Goal: Information Seeking & Learning: Learn about a topic

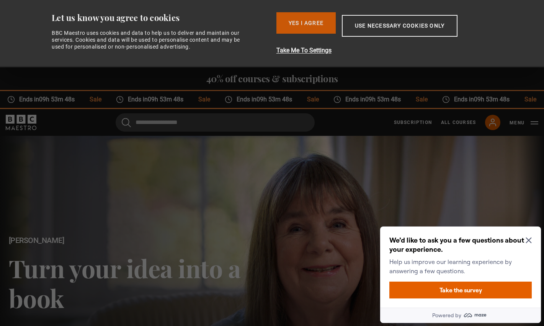
click at [312, 31] on button "Yes I Agree" at bounding box center [305, 22] width 59 height 21
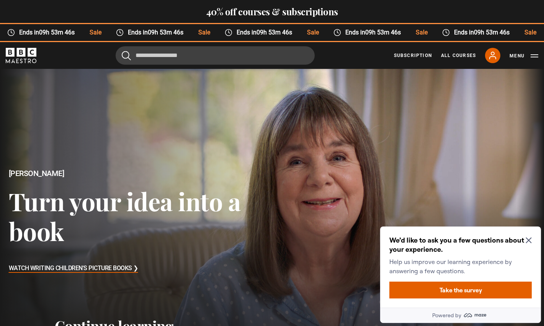
click at [527, 240] on icon "Close Maze Prompt" at bounding box center [528, 240] width 6 height 6
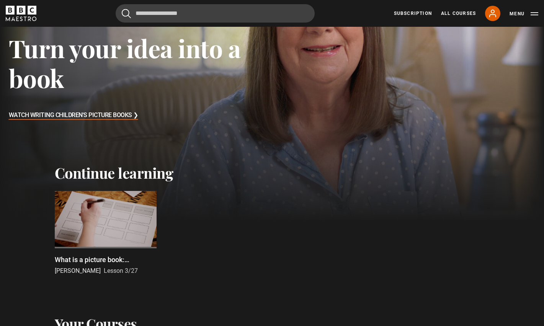
scroll to position [197, 0]
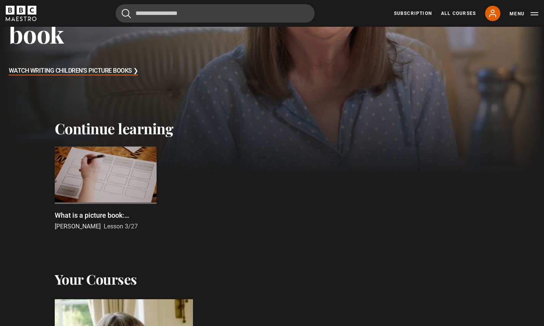
click at [124, 172] on div at bounding box center [106, 175] width 102 height 57
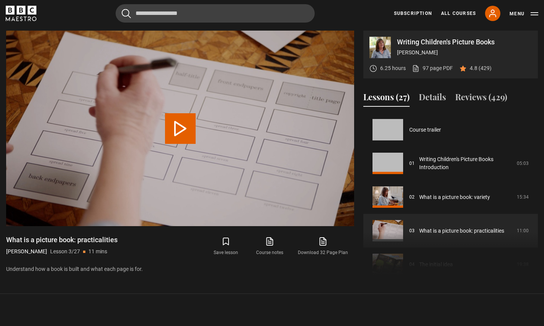
scroll to position [67, 0]
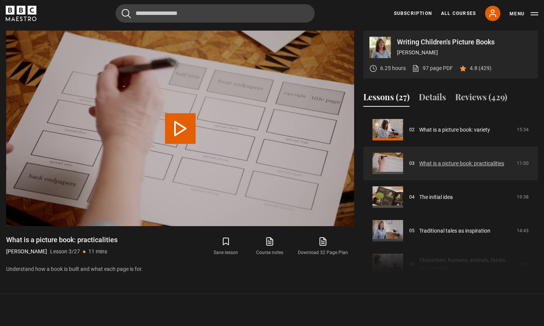
click at [434, 163] on link "What is a picture book: practicalities" at bounding box center [461, 164] width 85 height 8
click at [439, 163] on link "What is a picture book: practicalities" at bounding box center [461, 164] width 85 height 8
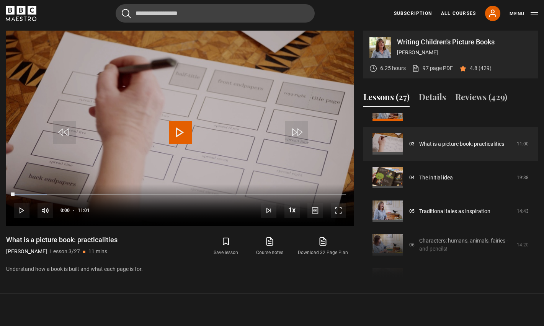
drag, startPoint x: 20, startPoint y: 195, endPoint x: 6, endPoint y: 194, distance: 14.2
click at [6, 194] on div "Writing Children's Picture Books Julia Donaldson 6.25 hours 97 page PDF (opens …" at bounding box center [272, 155] width 544 height 248
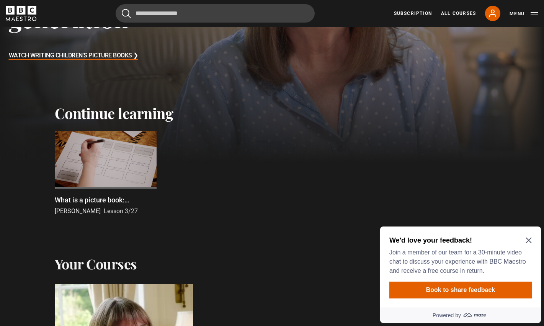
scroll to position [238, 0]
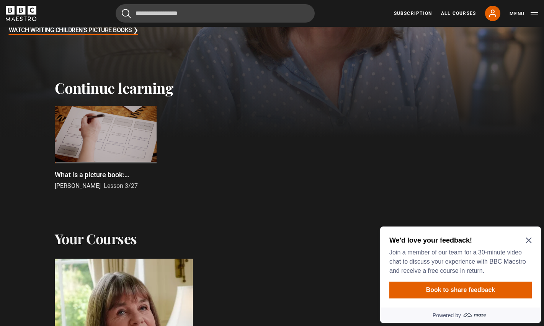
click at [528, 238] on icon "Close Maze Prompt" at bounding box center [528, 240] width 6 height 6
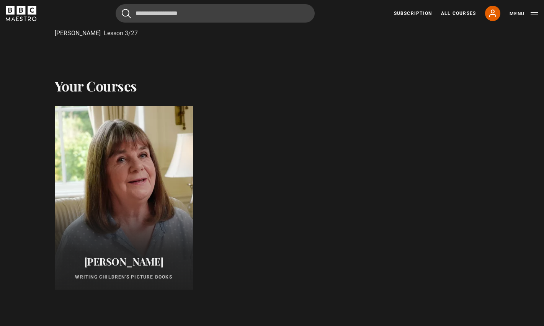
scroll to position [460, 0]
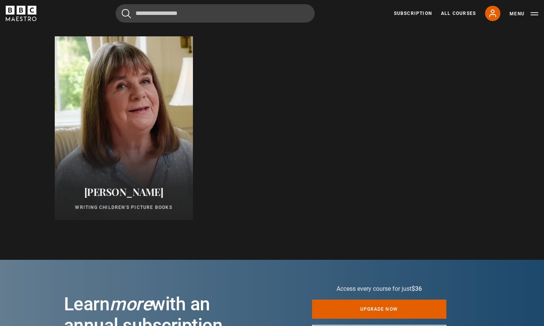
click at [106, 153] on div at bounding box center [123, 128] width 152 height 202
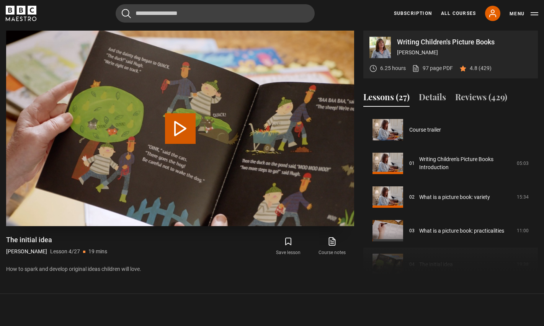
scroll to position [101, 0]
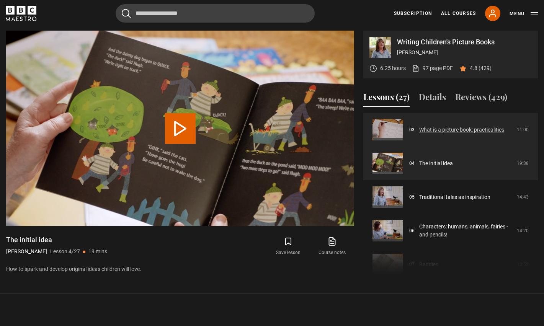
click at [428, 129] on link "What is a picture book: practicalities" at bounding box center [461, 130] width 85 height 8
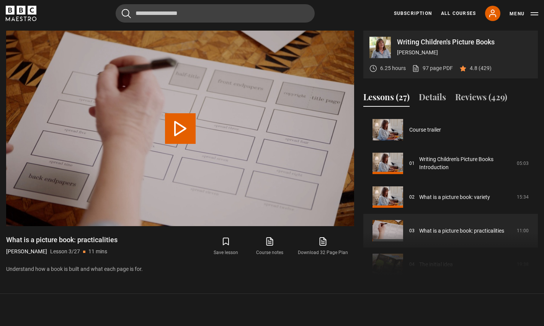
scroll to position [67, 0]
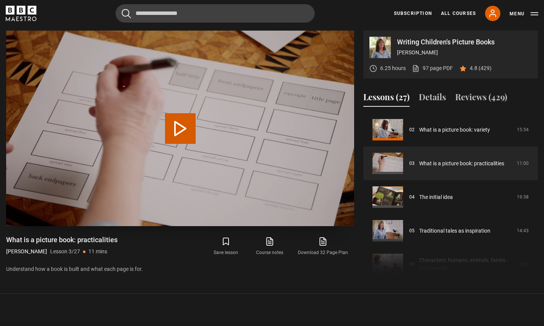
click at [179, 129] on button "Play Lesson What is a picture book: practicalities" at bounding box center [180, 128] width 31 height 31
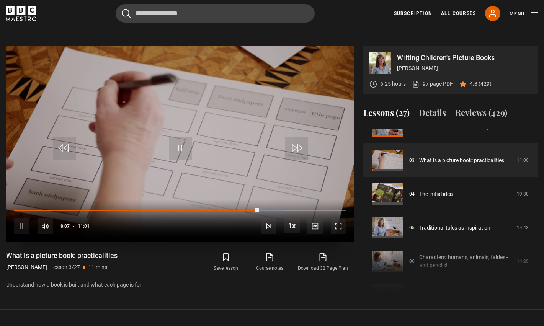
scroll to position [306, 0]
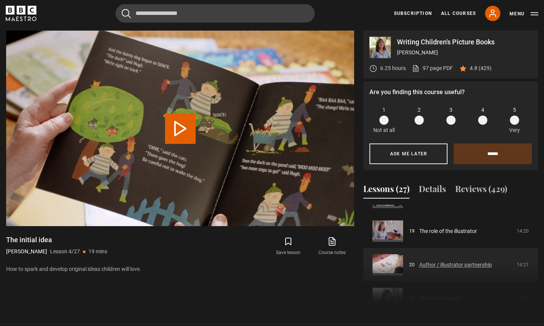
scroll to position [629, 0]
